Goal: Ask a question

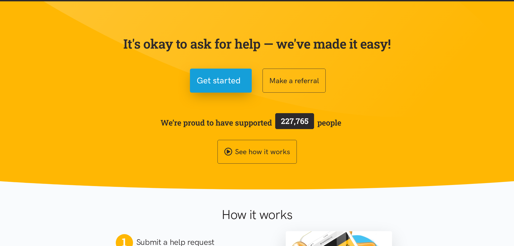
scroll to position [135, 0]
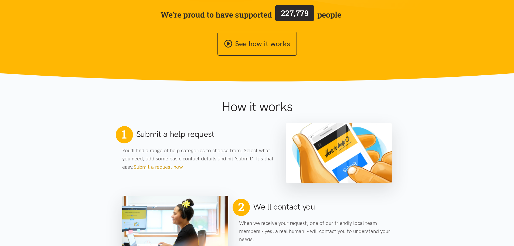
click at [169, 169] on link "Submit a request now" at bounding box center [158, 167] width 49 height 6
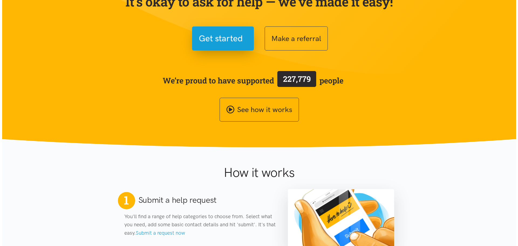
scroll to position [54, 0]
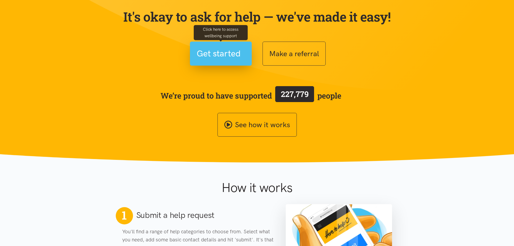
click at [221, 60] on span "Get started" at bounding box center [219, 54] width 44 height 14
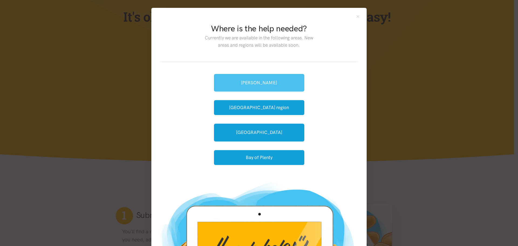
click at [237, 83] on link "[PERSON_NAME]" at bounding box center [259, 83] width 90 height 18
